Goal: Communication & Community: Answer question/provide support

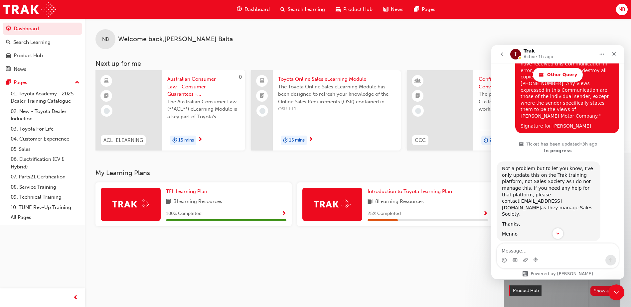
scroll to position [1211, 0]
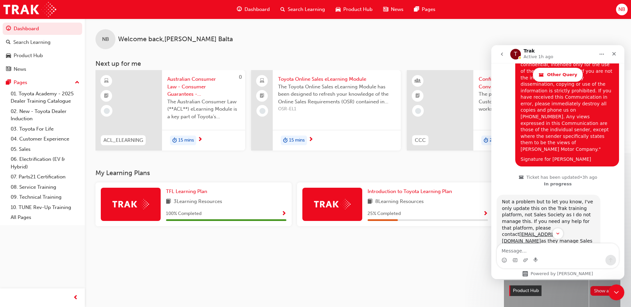
click at [532, 252] on textarea "Message…" at bounding box center [558, 249] width 122 height 11
drag, startPoint x: 561, startPoint y: 157, endPoint x: 536, endPoint y: 251, distance: 97.1
click at [536, 251] on textarea "Message…" at bounding box center [558, 249] width 122 height 11
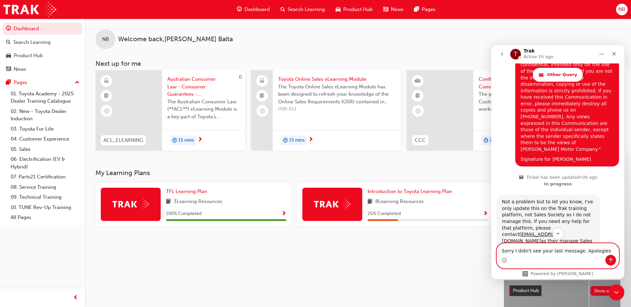
type textarea "Sorry I didn't see your last message. Apologies."
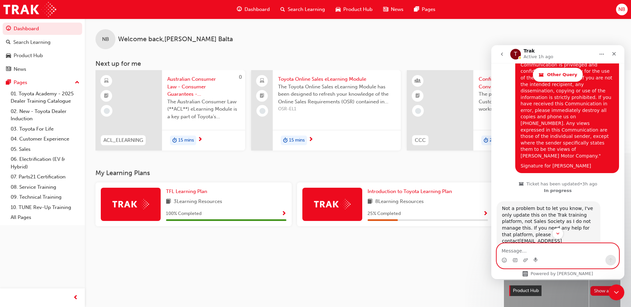
scroll to position [1204, 0]
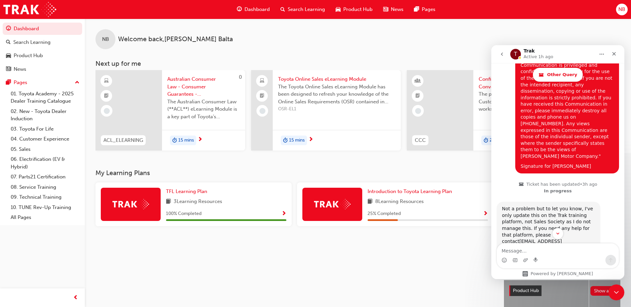
drag, startPoint x: 549, startPoint y: 151, endPoint x: 537, endPoint y: 163, distance: 16.9
click at [537, 258] on div "Trak says…" at bounding box center [548, 259] width 93 height 3
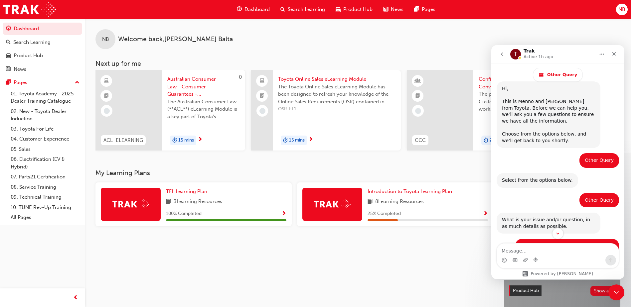
scroll to position [0, 0]
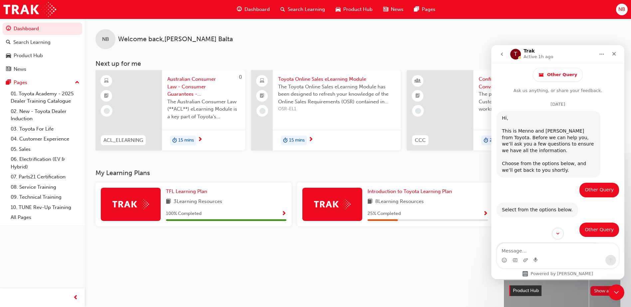
click at [499, 56] on button "go back" at bounding box center [502, 54] width 13 height 13
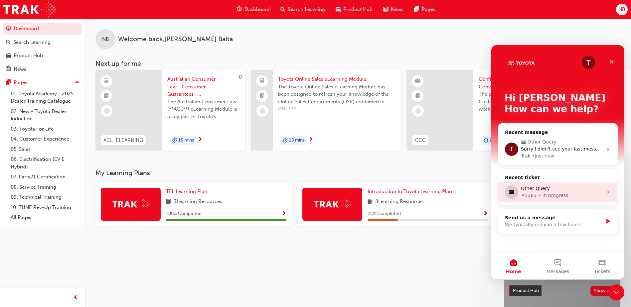
click at [558, 194] on div "#5283 • In progress" at bounding box center [562, 195] width 82 height 7
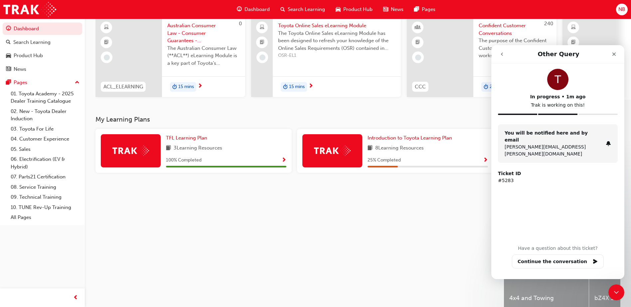
scroll to position [90, 0]
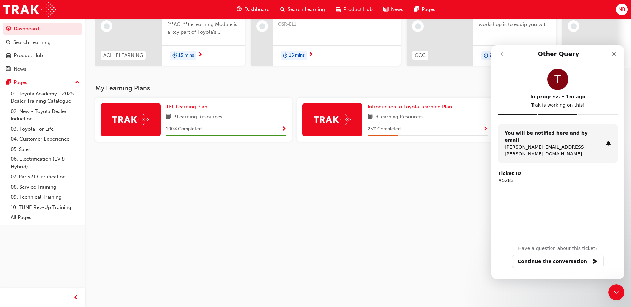
click at [499, 55] on button "go back" at bounding box center [502, 54] width 13 height 13
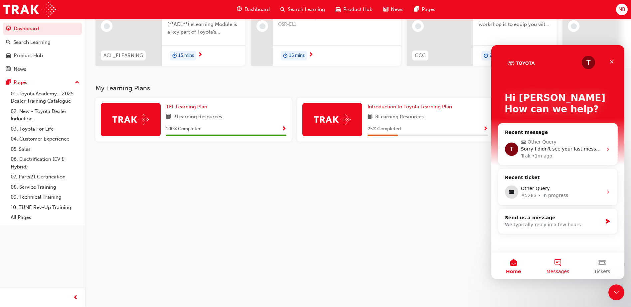
click at [569, 270] on button "Messages" at bounding box center [558, 266] width 44 height 27
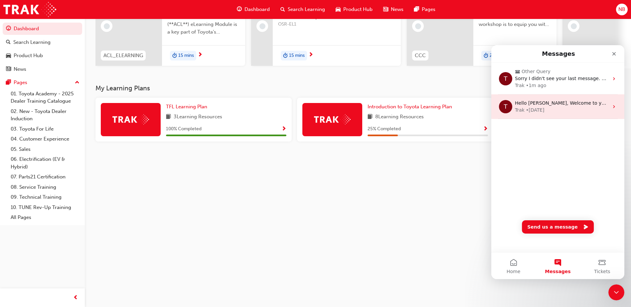
click at [576, 107] on div "Trak • [DATE]" at bounding box center [562, 110] width 94 height 7
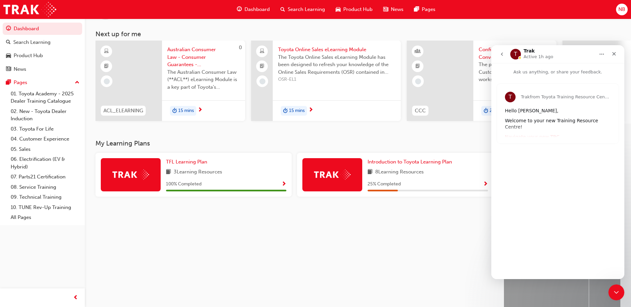
scroll to position [0, 0]
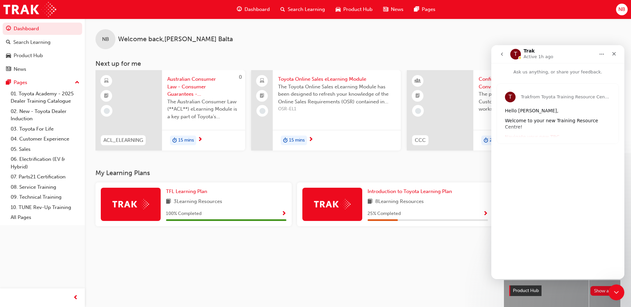
click at [500, 55] on icon "go back" at bounding box center [501, 54] width 5 height 5
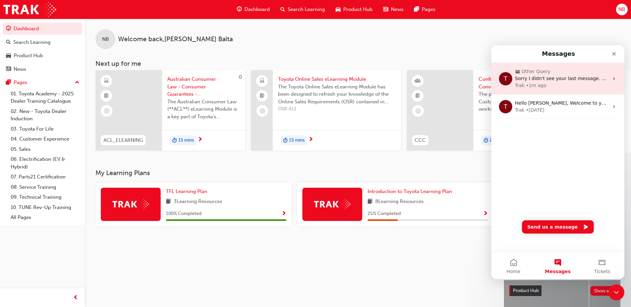
click at [585, 85] on div "Trak • 1m ago" at bounding box center [562, 85] width 94 height 7
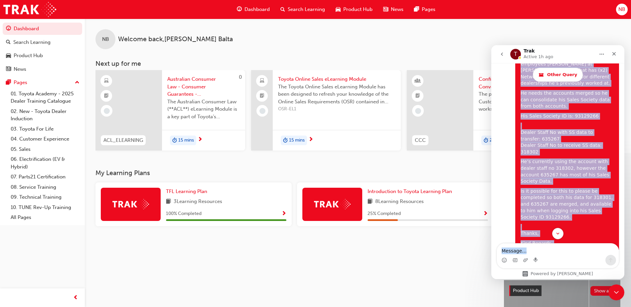
scroll to position [339, 0]
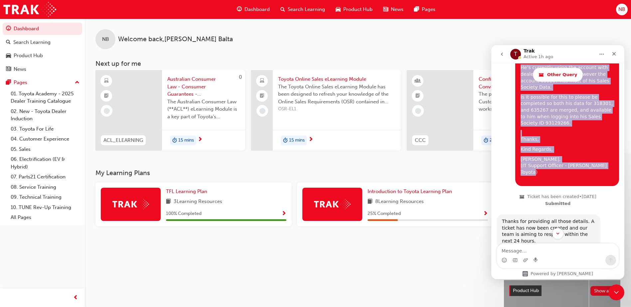
drag, startPoint x: 518, startPoint y: 101, endPoint x: 601, endPoint y: 140, distance: 92.3
click at [601, 140] on div "Hi There, I hope this is correct, I got referred to your chat by Toyota Support…" at bounding box center [567, 58] width 93 height 249
copy div "Hi There, I hope this is correct, I got referred to your chat by Toyota Support…"
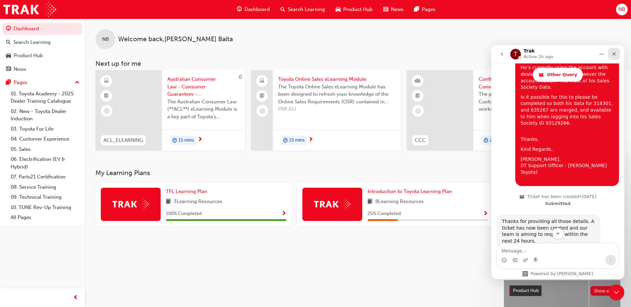
click at [610, 55] on div "Close" at bounding box center [614, 54] width 12 height 12
